Goal: Task Accomplishment & Management: Use online tool/utility

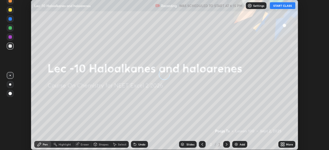
scroll to position [150, 329]
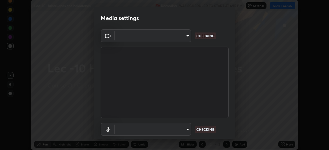
type input "df463704efc8c3d6d82446285d3d8ad2bc58552bb9147a11c789301828a3090f"
type input "ece8f8853de555797037c7b4c2fce5a63926e0fd70ab2893a4a5e1b323af3a7d"
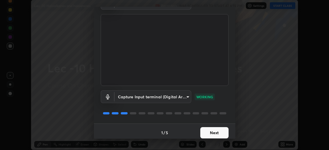
scroll to position [35, 0]
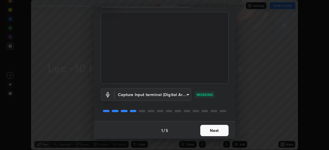
click at [219, 131] on button "Next" at bounding box center [214, 130] width 28 height 11
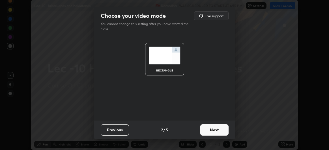
click at [220, 132] on button "Next" at bounding box center [214, 129] width 28 height 11
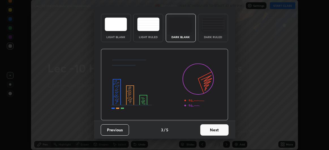
scroll to position [0, 0]
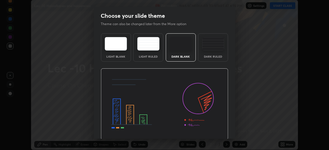
click at [222, 132] on img at bounding box center [164, 104] width 127 height 72
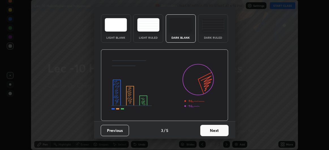
click at [210, 130] on button "Next" at bounding box center [214, 130] width 28 height 11
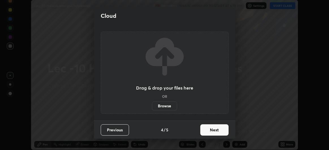
click at [217, 130] on button "Next" at bounding box center [214, 129] width 28 height 11
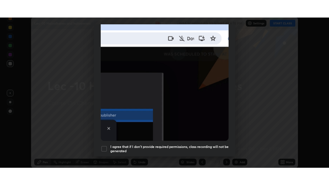
scroll to position [150, 0]
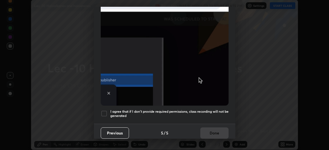
click at [104, 111] on div at bounding box center [104, 113] width 7 height 7
click at [207, 127] on button "Done" at bounding box center [214, 132] width 28 height 11
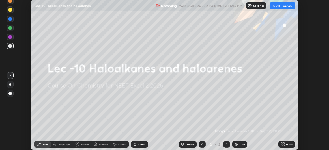
click at [278, 7] on button "START CLASS" at bounding box center [282, 5] width 25 height 7
click at [285, 143] on div "More" at bounding box center [286, 144] width 17 height 7
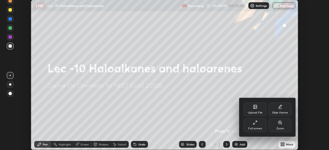
click at [255, 123] on icon at bounding box center [255, 122] width 5 height 5
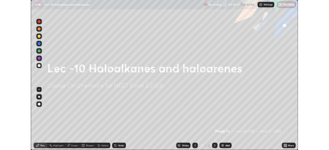
scroll to position [185, 329]
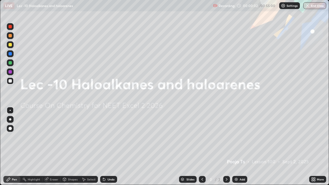
click at [238, 150] on div "Add" at bounding box center [239, 179] width 15 height 7
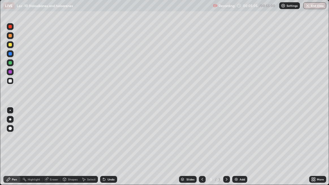
click at [106, 150] on div "Undo" at bounding box center [108, 179] width 17 height 7
click at [13, 84] on div at bounding box center [10, 80] width 7 height 9
click at [237, 150] on div "Add" at bounding box center [239, 179] width 15 height 7
click at [202, 150] on icon at bounding box center [202, 179] width 5 height 5
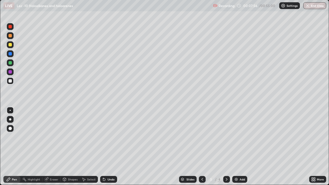
click at [229, 150] on div at bounding box center [226, 179] width 7 height 7
click at [12, 82] on div at bounding box center [10, 80] width 7 height 7
click at [103, 150] on icon at bounding box center [104, 179] width 5 height 5
click at [103, 150] on icon at bounding box center [104, 179] width 2 height 2
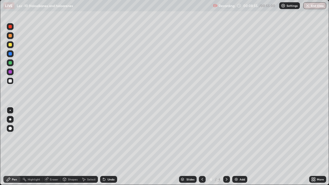
click at [83, 150] on div "Select" at bounding box center [89, 179] width 18 height 7
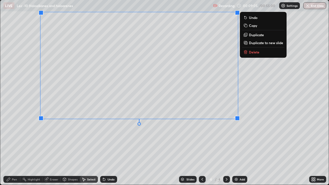
click at [207, 149] on div "0 ° Undo Copy Duplicate Duplicate to new slide Delete" at bounding box center [164, 92] width 328 height 184
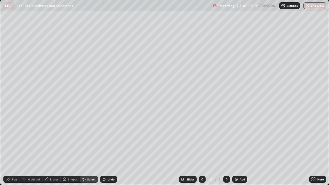
click at [16, 150] on div "Pen" at bounding box center [14, 179] width 5 height 3
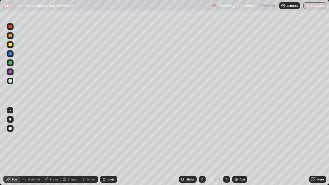
click at [102, 150] on icon at bounding box center [104, 179] width 5 height 5
click at [100, 150] on div "Undo" at bounding box center [108, 179] width 17 height 7
click at [12, 63] on div at bounding box center [9, 62] width 3 height 3
click at [10, 65] on div at bounding box center [10, 62] width 7 height 7
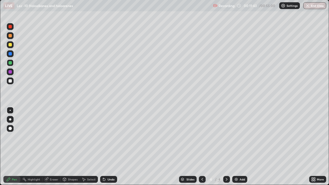
click at [187, 150] on div "Slides 4 / 4 Add" at bounding box center [213, 178] width 192 height 11
click at [238, 150] on div "Add" at bounding box center [239, 179] width 15 height 7
click at [13, 82] on div at bounding box center [10, 80] width 7 height 7
click at [249, 150] on div "Slides 6 / 6 Add" at bounding box center [213, 178] width 192 height 11
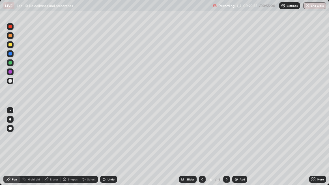
click at [234, 150] on img at bounding box center [236, 179] width 5 height 5
click at [12, 46] on div at bounding box center [10, 44] width 7 height 7
click at [240, 150] on div "Add" at bounding box center [241, 179] width 5 height 3
click at [235, 150] on img at bounding box center [236, 179] width 5 height 5
click at [12, 83] on div at bounding box center [10, 80] width 7 height 7
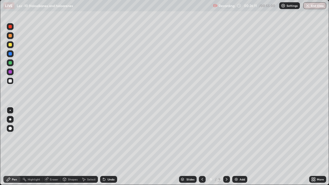
click at [90, 150] on div "Select" at bounding box center [89, 179] width 18 height 7
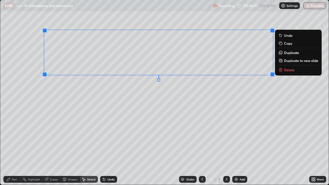
click at [69, 127] on div "0 ° Undo Copy Duplicate Duplicate to new slide Delete" at bounding box center [164, 92] width 328 height 184
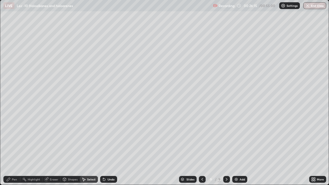
click at [70, 128] on div "0 ° Undo Copy Duplicate Duplicate to new slide Delete" at bounding box center [164, 92] width 328 height 184
click at [16, 150] on div "Pen" at bounding box center [14, 179] width 5 height 3
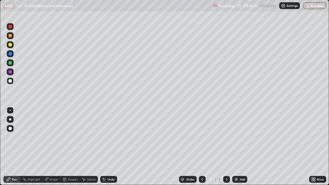
click at [104, 150] on icon at bounding box center [104, 179] width 5 height 5
click at [12, 64] on div at bounding box center [10, 62] width 7 height 7
click at [239, 150] on div "Add" at bounding box center [241, 179] width 5 height 3
click at [102, 150] on icon at bounding box center [104, 179] width 5 height 5
click at [103, 150] on icon at bounding box center [104, 179] width 2 height 2
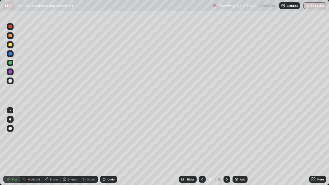
click at [241, 150] on div "Add" at bounding box center [242, 179] width 5 height 3
click at [242, 150] on div "Add" at bounding box center [241, 179] width 5 height 3
click at [235, 150] on div "Add" at bounding box center [239, 179] width 15 height 7
click at [240, 150] on div "Add" at bounding box center [241, 179] width 5 height 3
click at [106, 150] on div "Undo" at bounding box center [108, 179] width 17 height 7
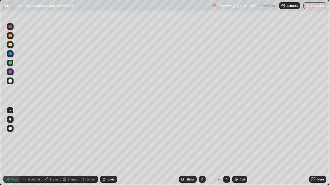
click at [106, 150] on div "Undo" at bounding box center [108, 179] width 17 height 7
click at [241, 150] on div "Add" at bounding box center [241, 179] width 5 height 3
click at [237, 150] on img at bounding box center [236, 179] width 5 height 5
click at [205, 150] on div at bounding box center [202, 179] width 7 height 7
click at [243, 150] on div "Add" at bounding box center [241, 179] width 5 height 3
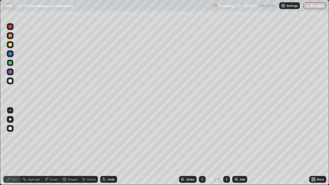
click at [202, 150] on icon at bounding box center [202, 179] width 5 height 5
click at [238, 150] on div "Add" at bounding box center [239, 179] width 15 height 7
click at [112, 150] on div "Undo" at bounding box center [110, 179] width 7 height 3
click at [110, 150] on div "Undo" at bounding box center [110, 179] width 7 height 3
click at [107, 150] on div "Undo" at bounding box center [110, 179] width 7 height 3
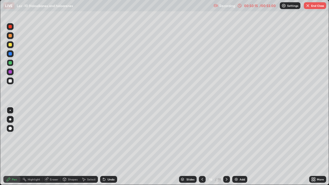
click at [238, 150] on div "Add" at bounding box center [239, 179] width 15 height 7
click at [106, 150] on div "Undo" at bounding box center [108, 179] width 17 height 7
click at [107, 150] on div "Undo" at bounding box center [110, 179] width 7 height 3
click at [106, 150] on div "Undo" at bounding box center [108, 179] width 17 height 7
click at [242, 150] on div "Add" at bounding box center [241, 179] width 5 height 3
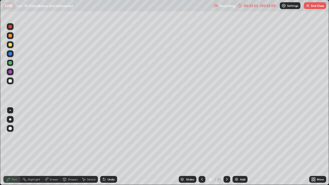
click at [240, 150] on div "Add" at bounding box center [242, 179] width 5 height 3
click at [233, 150] on div "Add" at bounding box center [239, 179] width 15 height 7
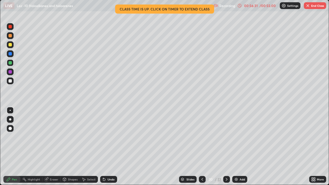
click at [314, 150] on icon at bounding box center [313, 177] width 1 height 1
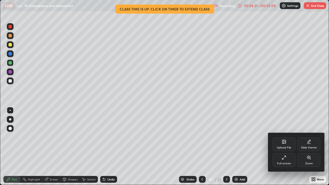
click at [281, 150] on div "Full screen" at bounding box center [284, 163] width 14 height 3
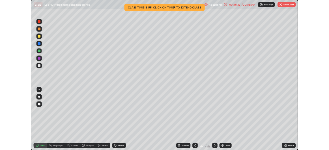
scroll to position [28102, 27923]
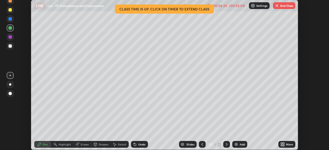
click at [281, 8] on button "End Class" at bounding box center [284, 5] width 22 height 7
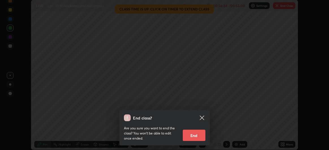
click at [196, 132] on button "End" at bounding box center [194, 135] width 23 height 11
